Goal: Task Accomplishment & Management: Manage account settings

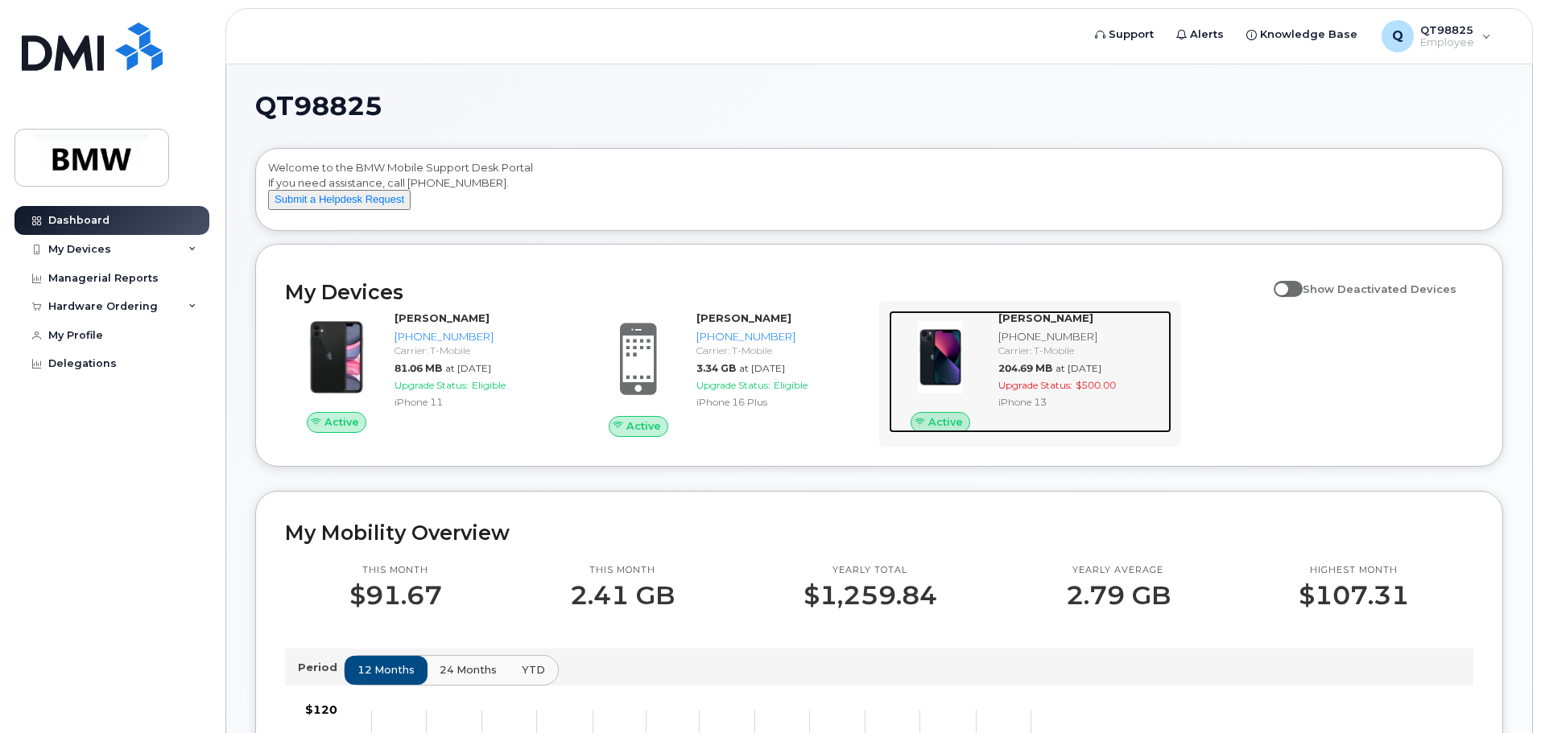
click at [1040, 324] on strong "[PERSON_NAME]" at bounding box center [1045, 318] width 95 height 13
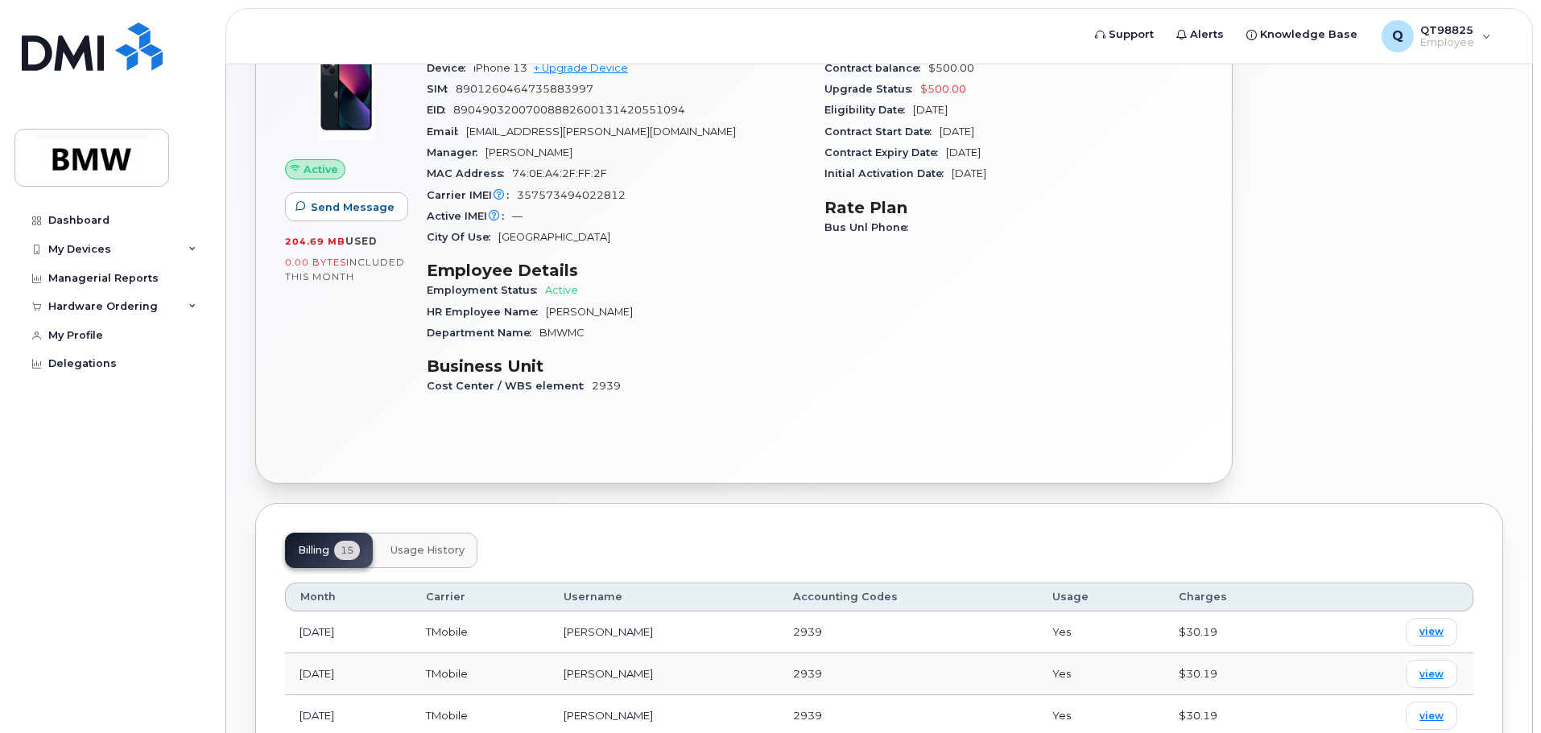
scroll to position [81, 0]
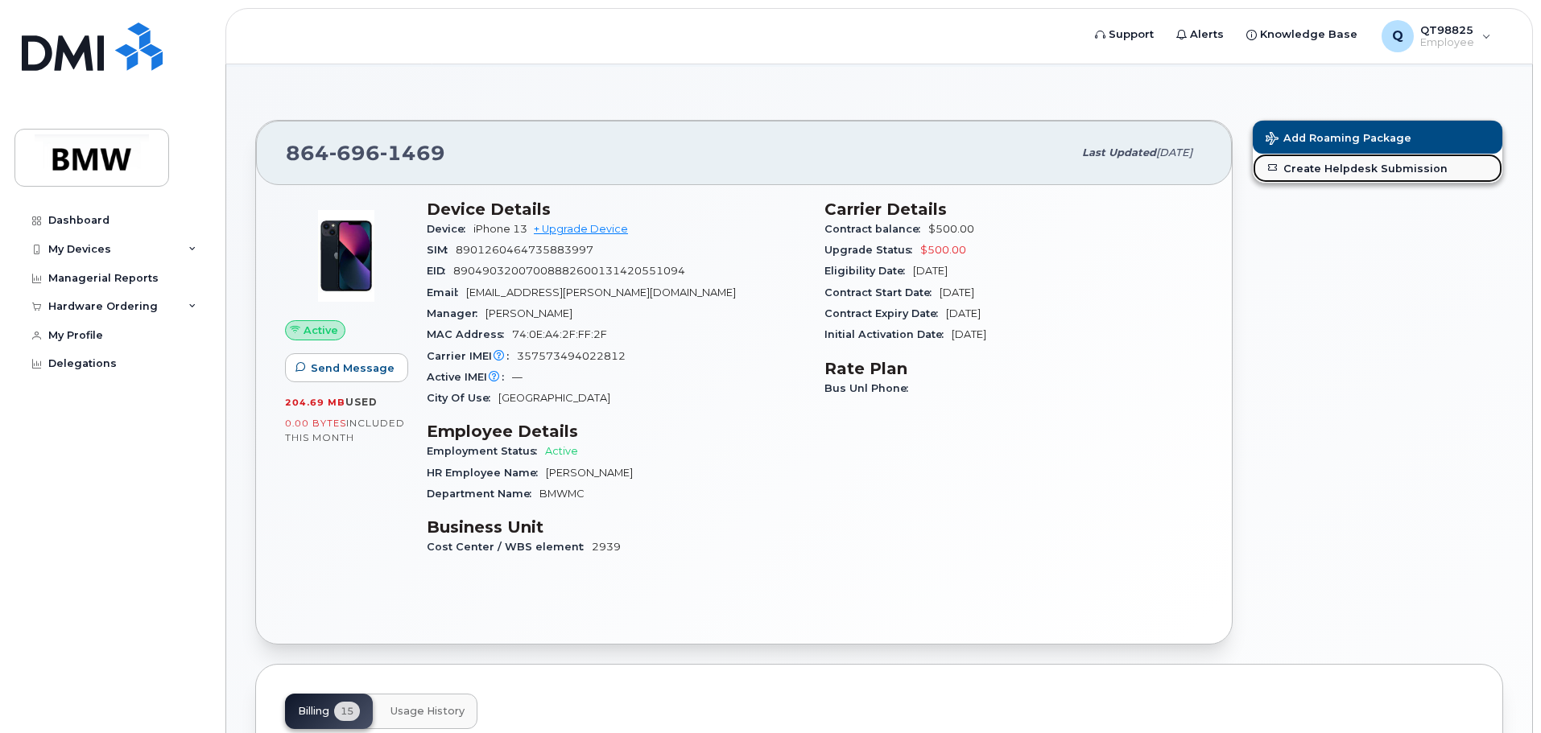
click at [1333, 171] on link "Create Helpdesk Submission" at bounding box center [1378, 168] width 250 height 29
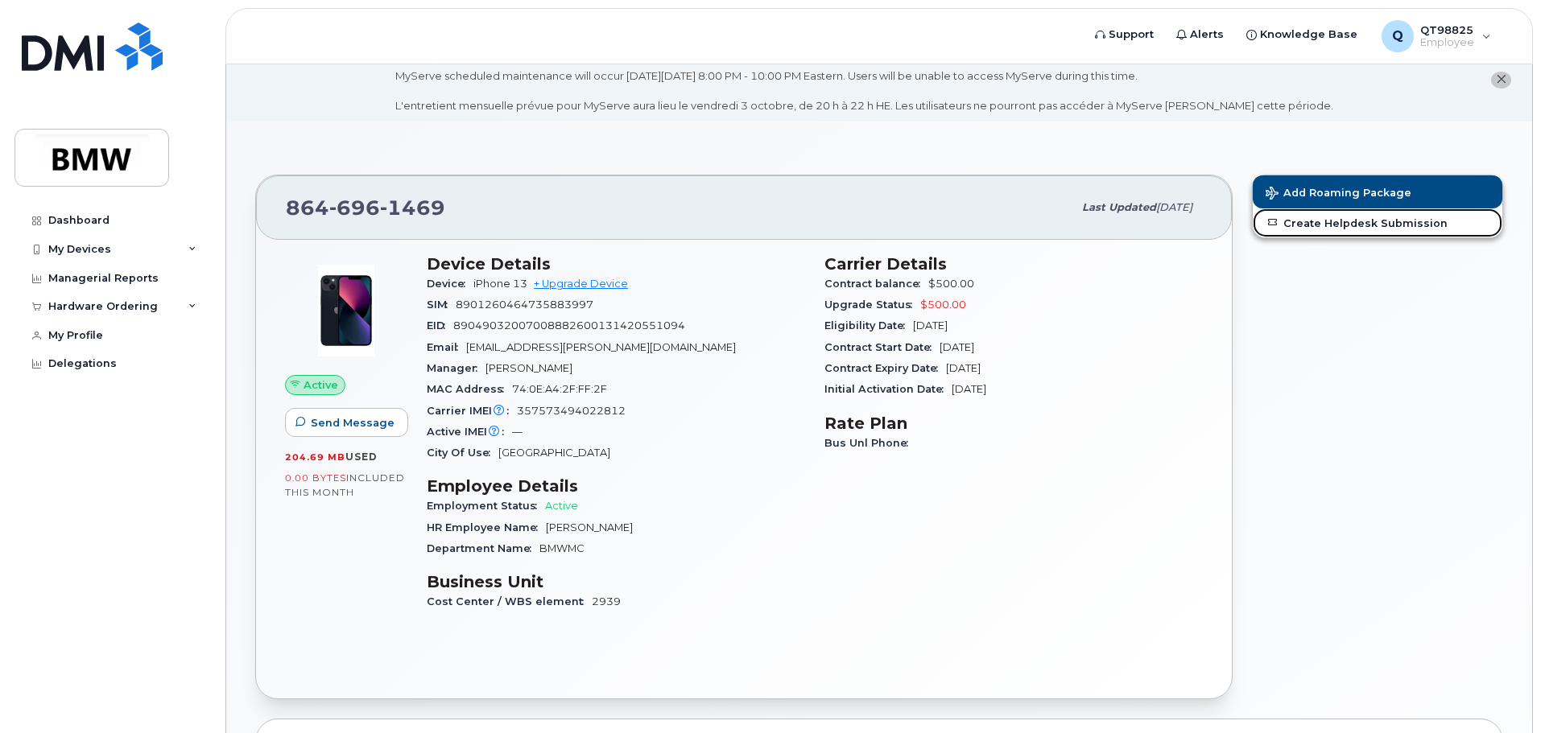
scroll to position [0, 0]
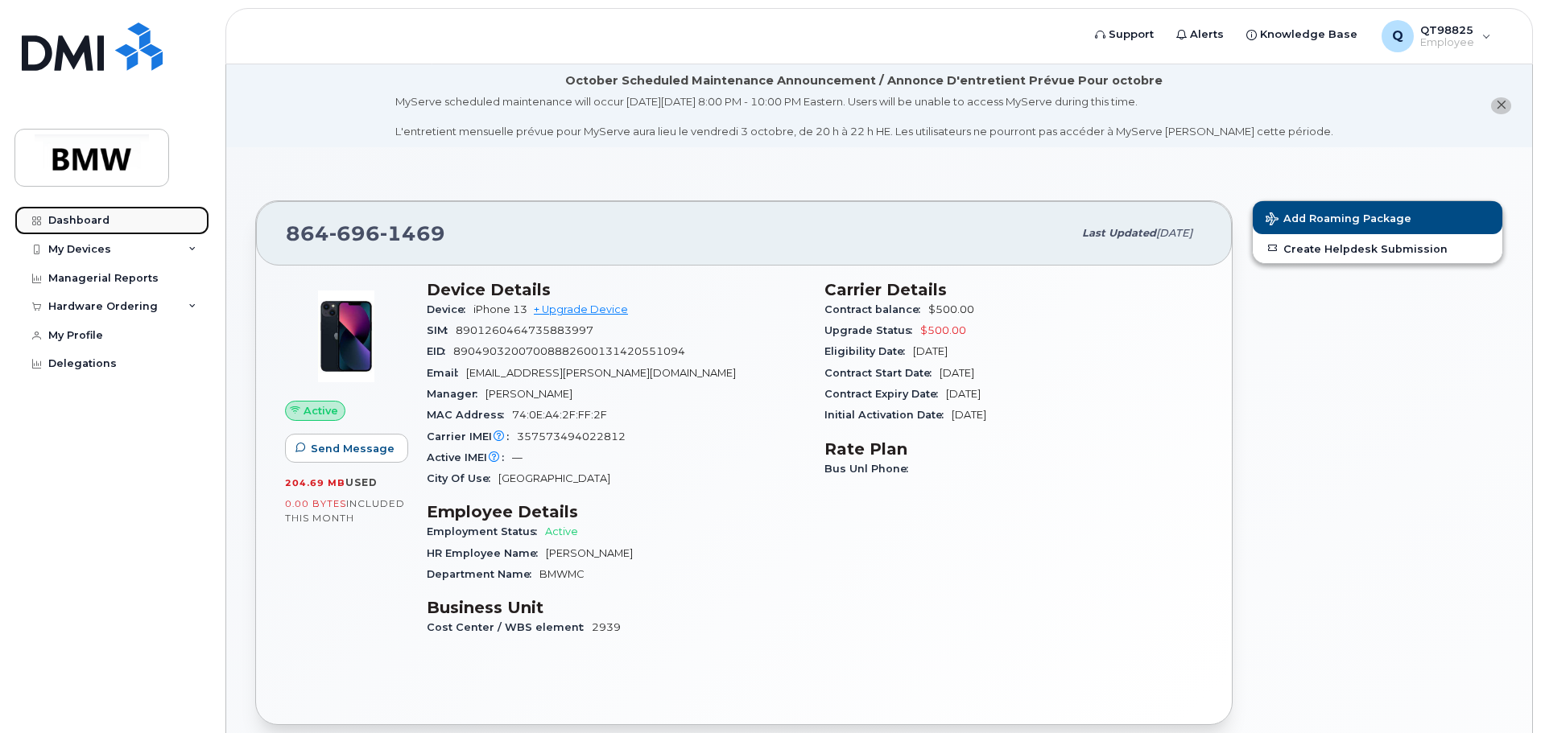
click at [58, 217] on div "Dashboard" at bounding box center [78, 220] width 61 height 13
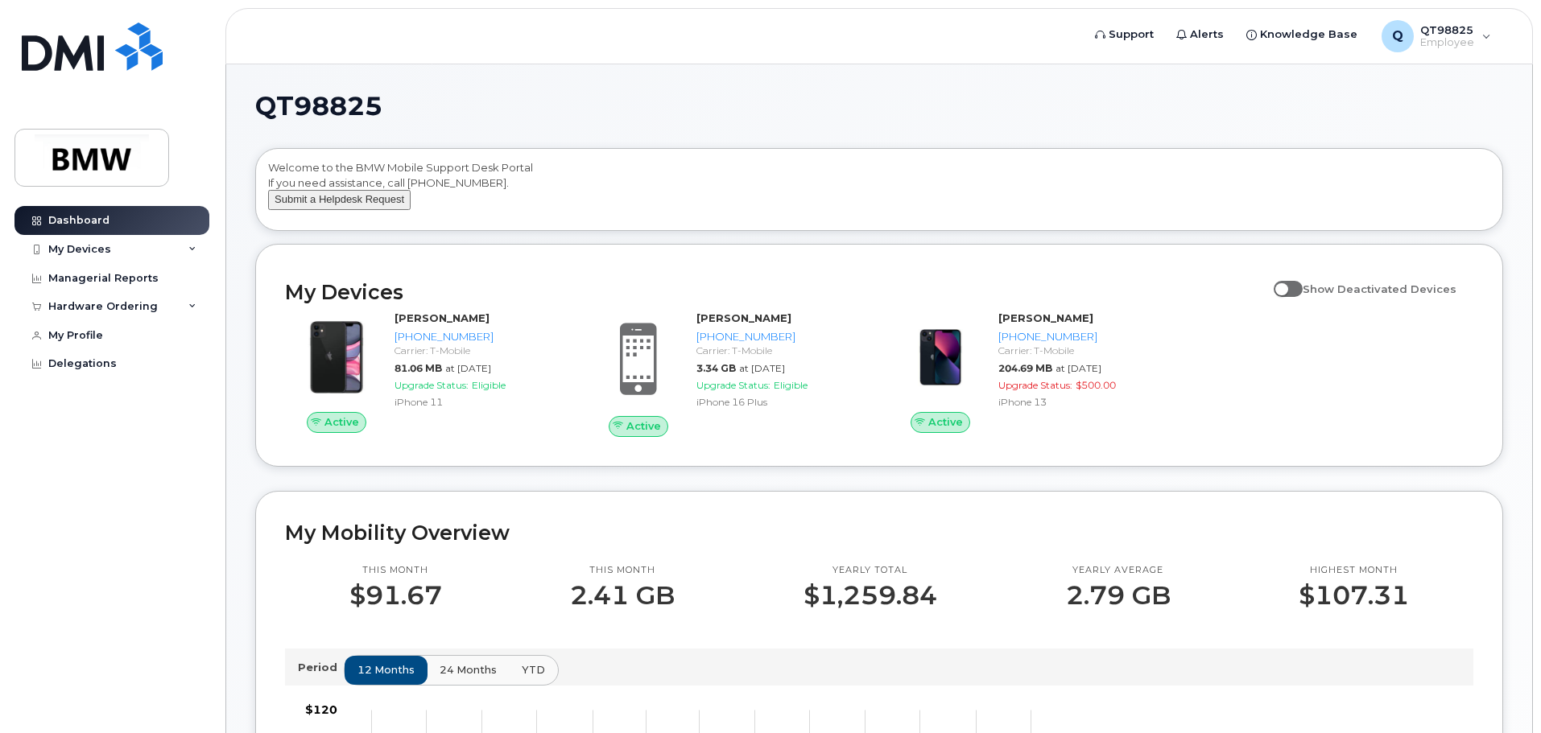
click at [355, 210] on button "Submit a Helpdesk Request" at bounding box center [339, 200] width 142 height 20
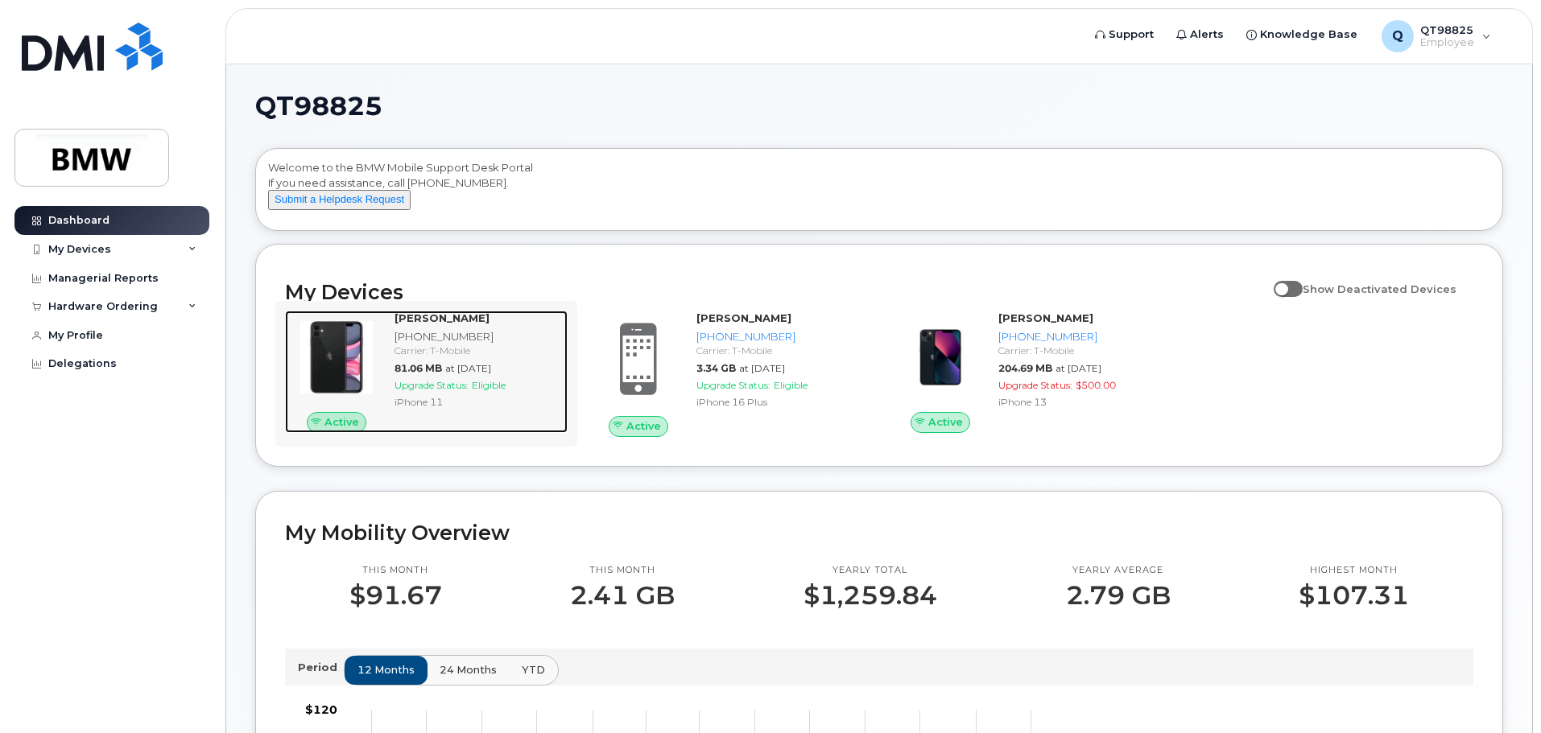
click at [436, 324] on strong "[PERSON_NAME]" at bounding box center [441, 318] width 95 height 13
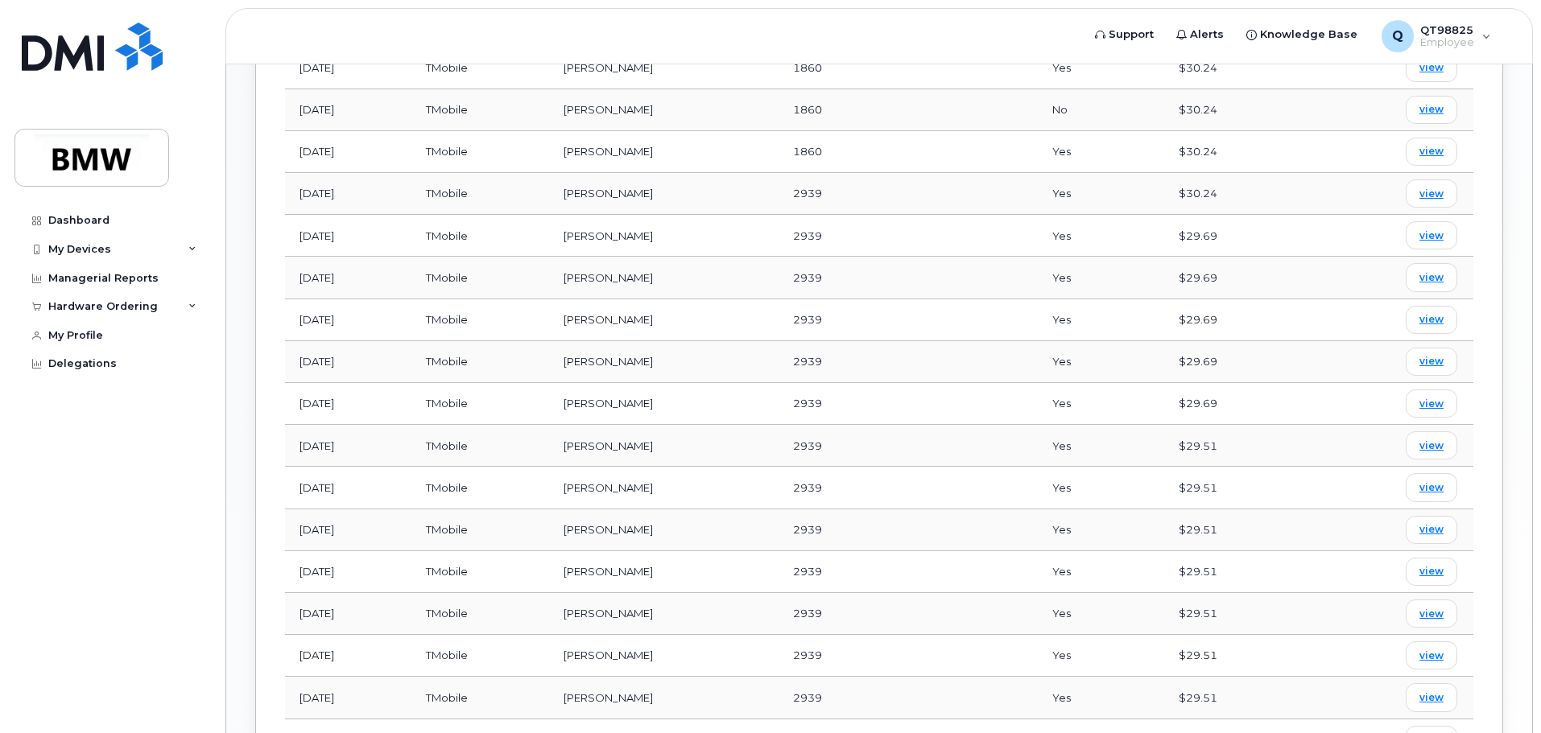
scroll to position [560, 0]
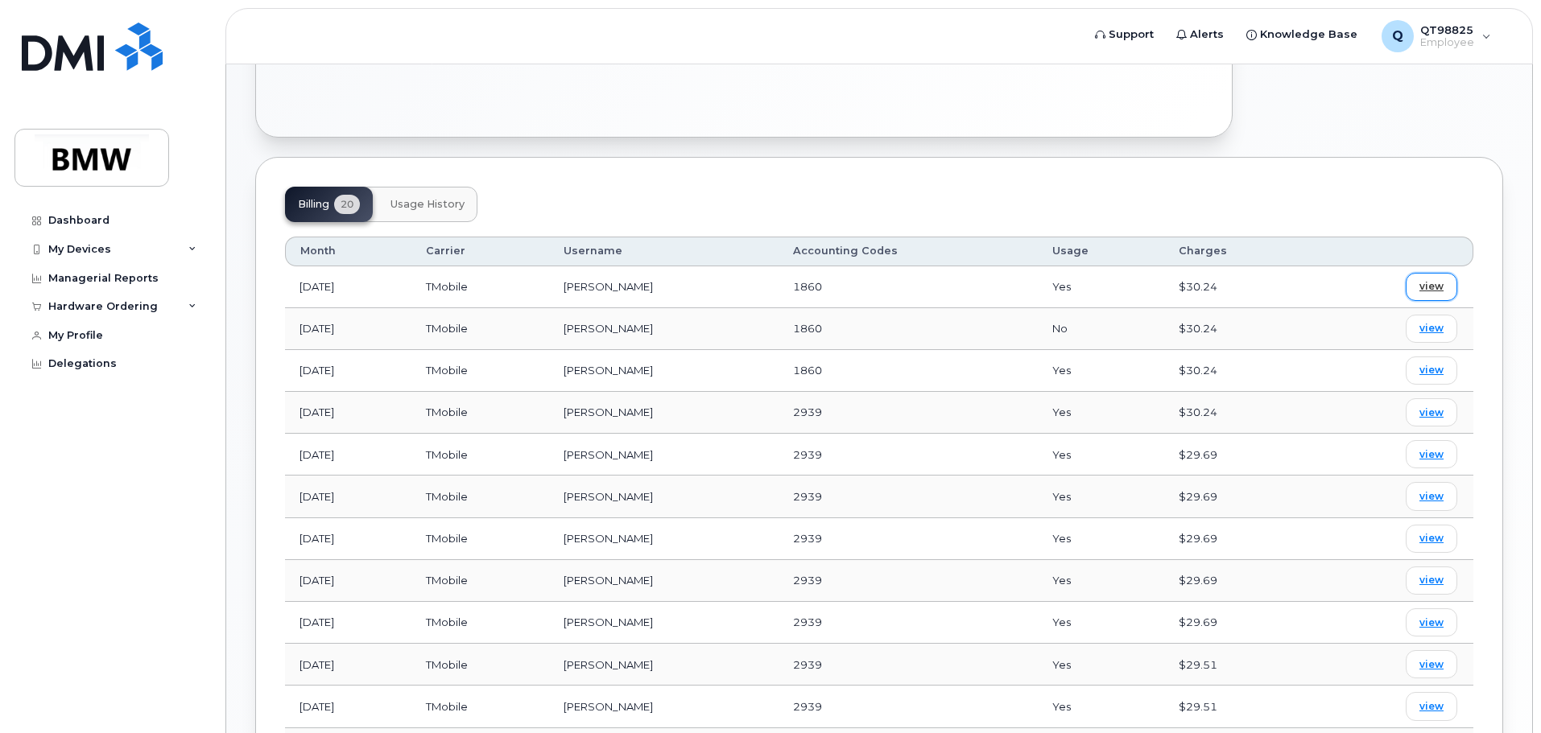
click at [1432, 279] on span "view" at bounding box center [1431, 286] width 24 height 14
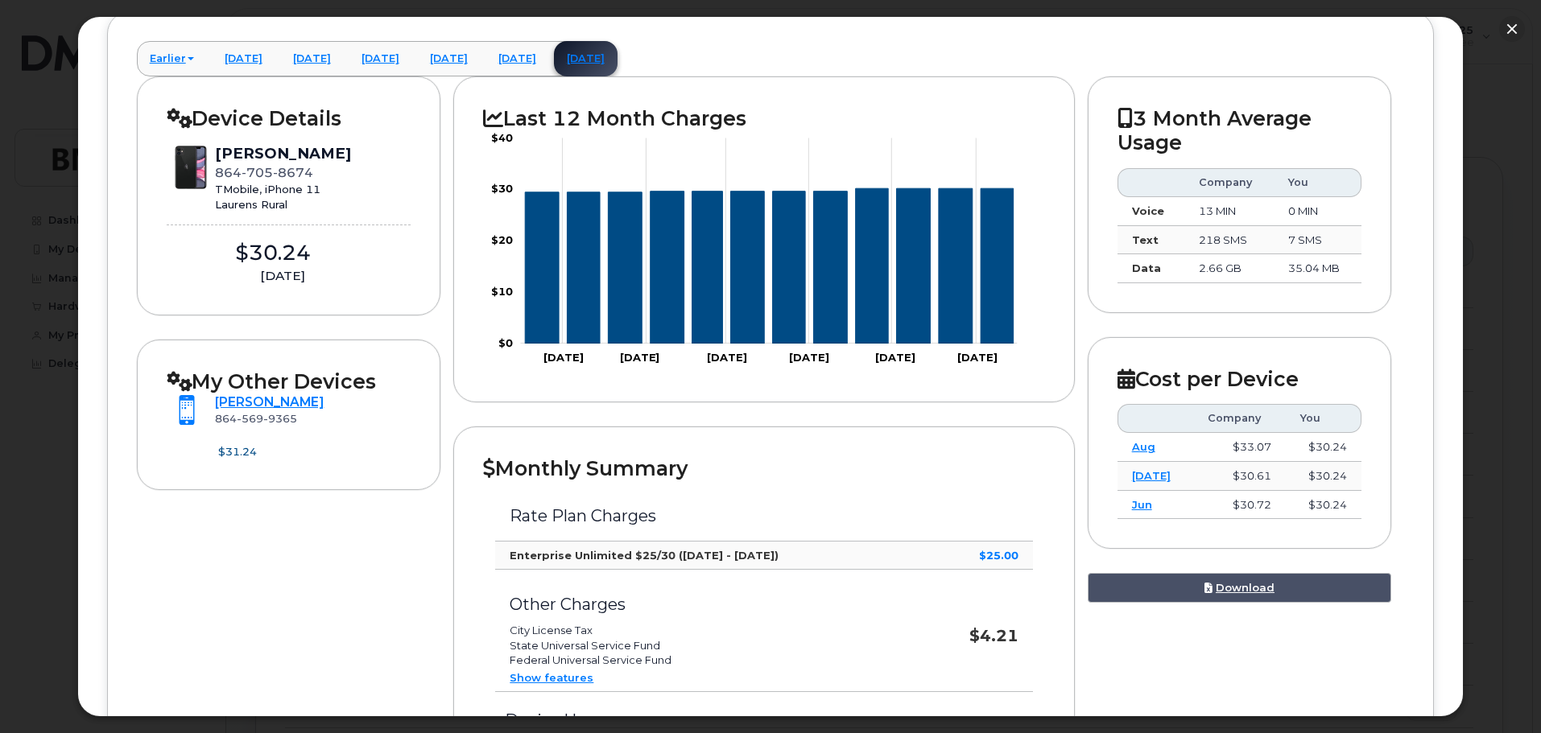
scroll to position [0, 0]
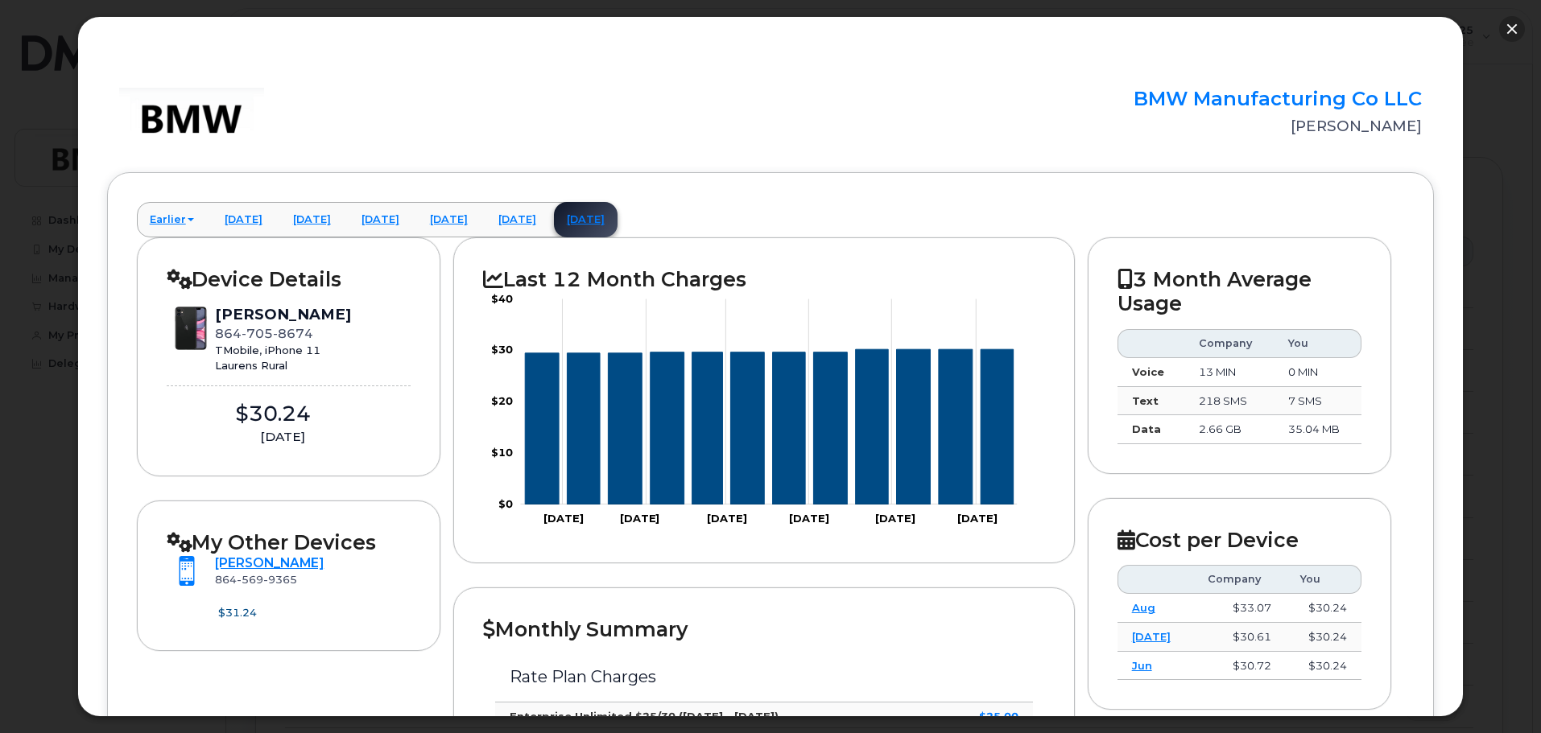
click at [1505, 26] on button "button" at bounding box center [1512, 29] width 26 height 26
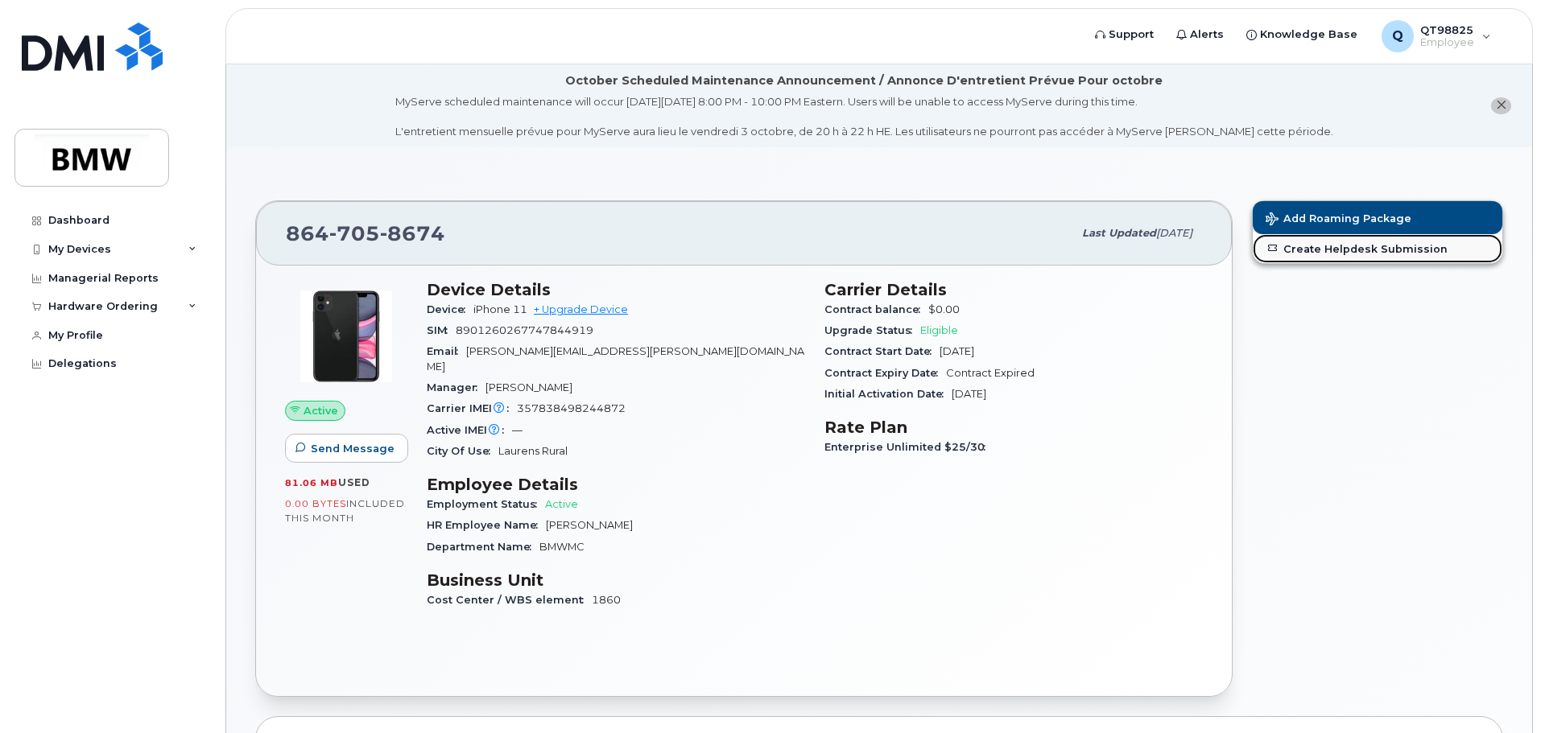
click at [1345, 251] on link "Create Helpdesk Submission" at bounding box center [1378, 248] width 250 height 29
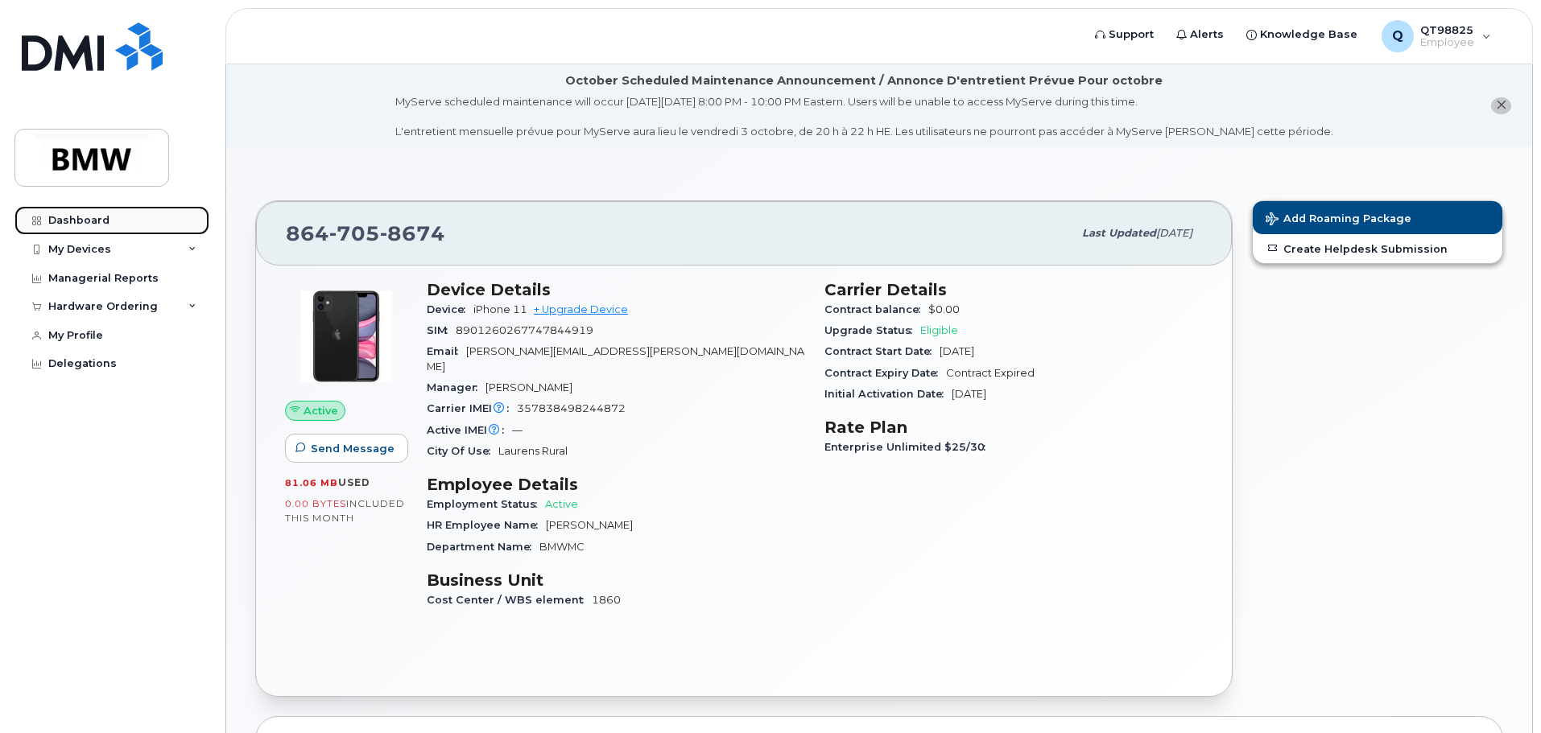
click at [73, 221] on div "Dashboard" at bounding box center [78, 220] width 61 height 13
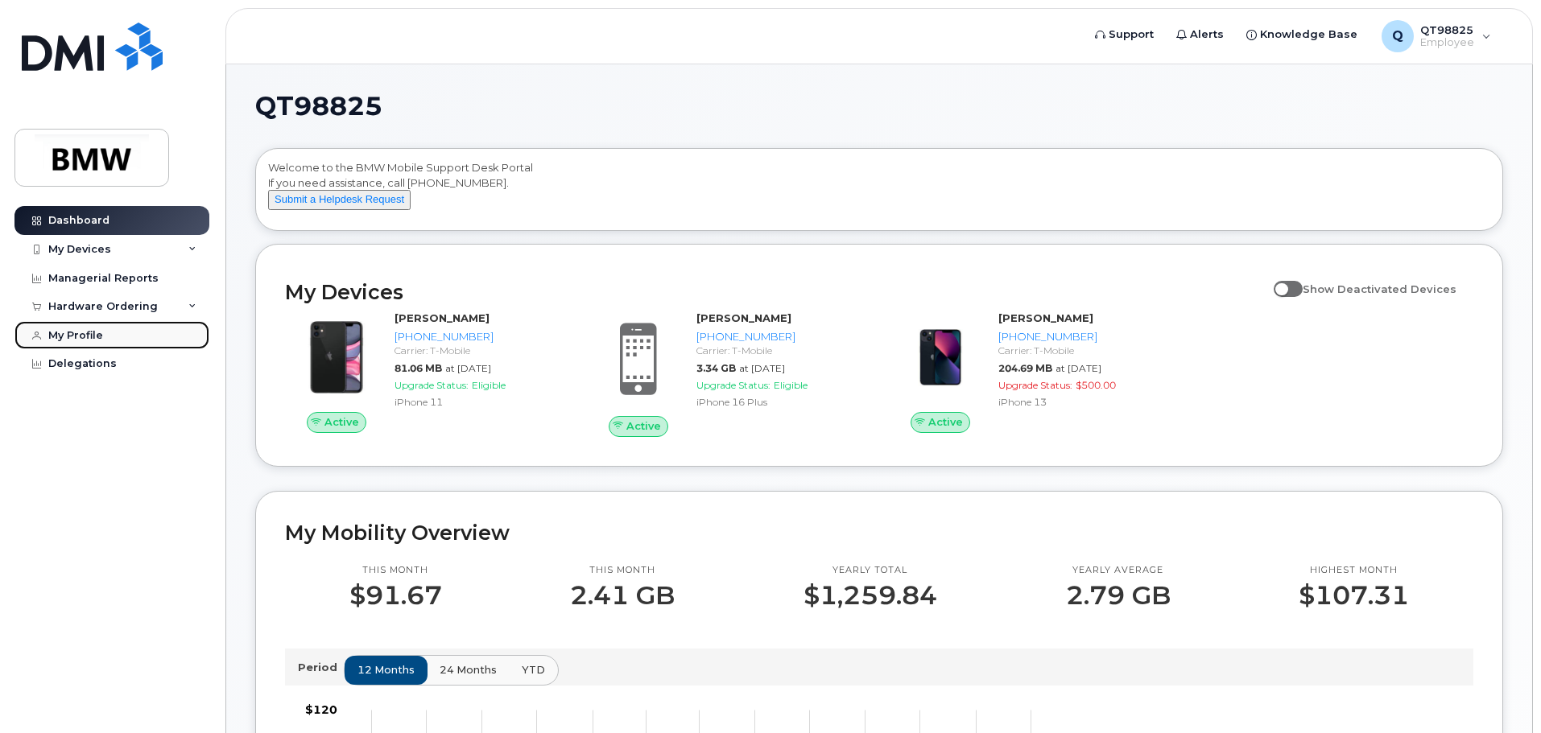
click at [89, 338] on div "My Profile" at bounding box center [75, 335] width 55 height 13
